Goal: Transaction & Acquisition: Purchase product/service

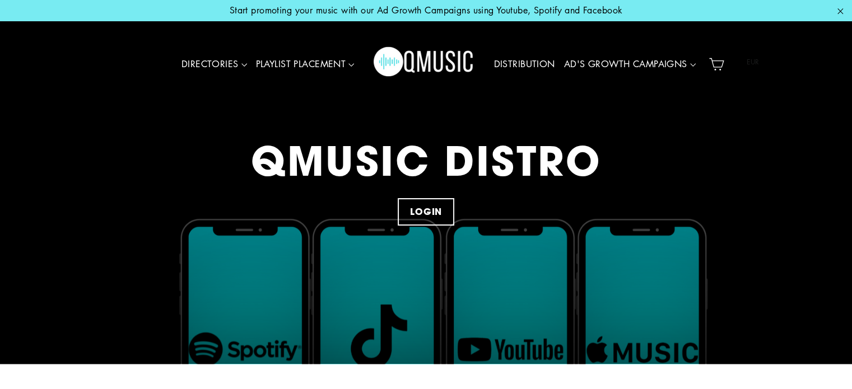
click at [838, 12] on icon "button" at bounding box center [840, 11] width 12 height 12
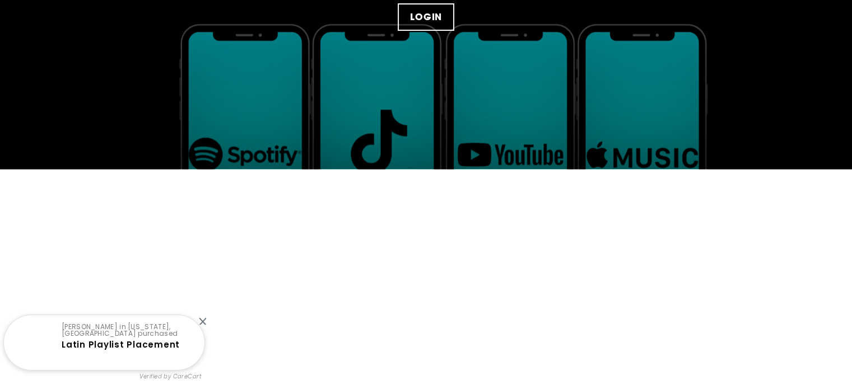
scroll to position [224, 0]
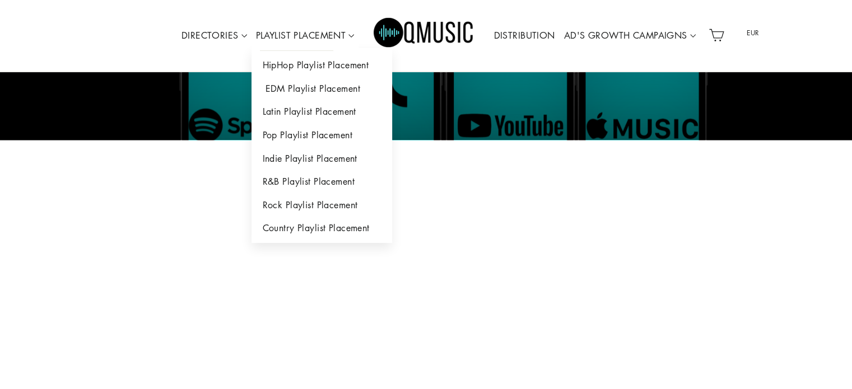
click at [300, 89] on link "EDM Playlist Placement" at bounding box center [322, 89] width 141 height 24
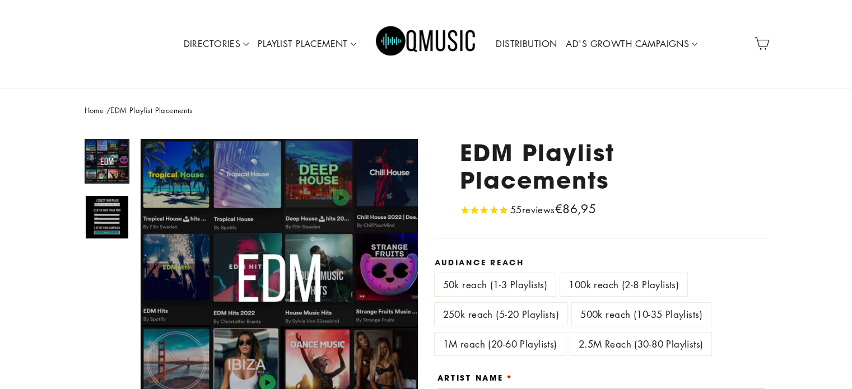
click at [528, 40] on link "DISTRIBUTION" at bounding box center [526, 44] width 70 height 26
